Goal: Information Seeking & Learning: Learn about a topic

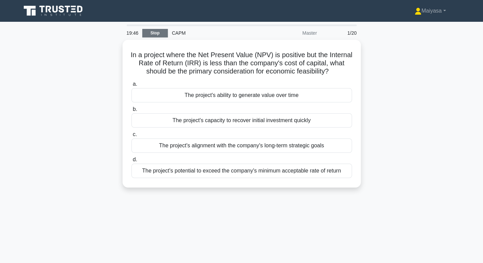
click at [151, 33] on link "Stop" at bounding box center [155, 33] width 26 height 9
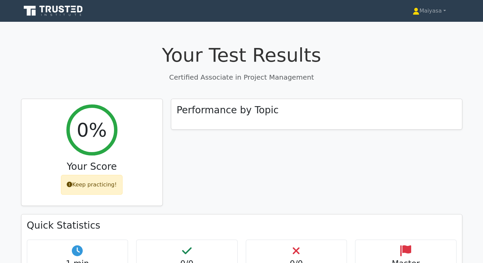
click at [52, 10] on icon at bounding box center [54, 9] width 5 height 7
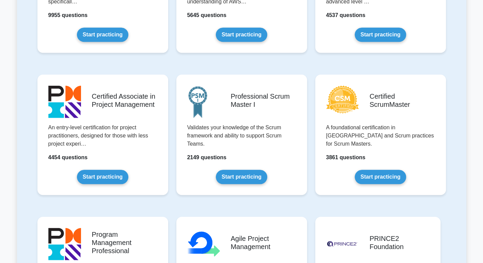
scroll to position [230, 0]
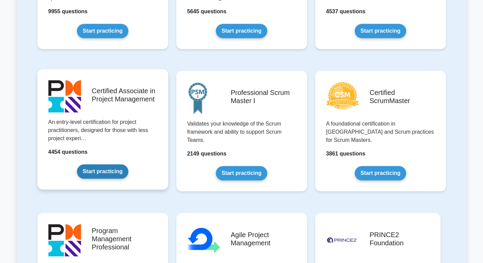
click at [109, 175] on link "Start practicing" at bounding box center [102, 171] width 51 height 14
